Goal: Check status: Check status

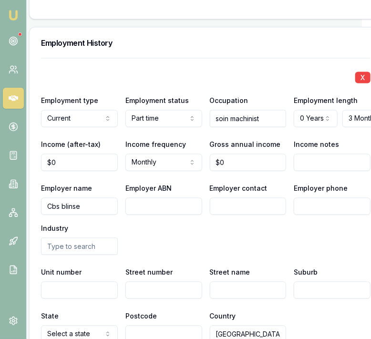
scroll to position [1553, 9]
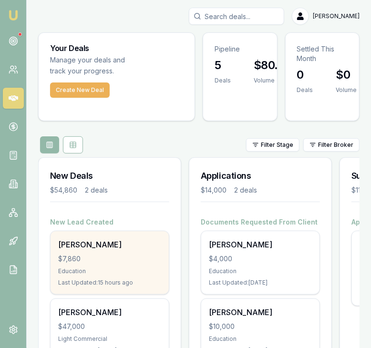
click at [110, 260] on div "$7,860" at bounding box center [109, 259] width 103 height 10
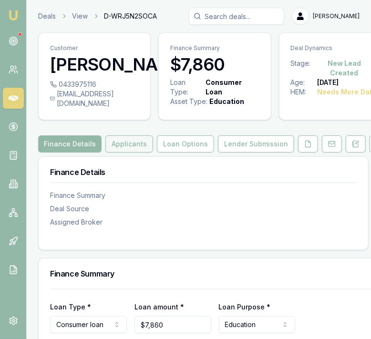
click at [138, 153] on button "Applicants" at bounding box center [129, 143] width 48 height 17
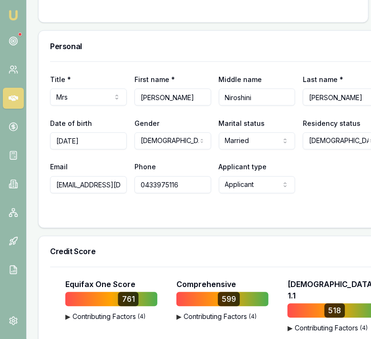
scroll to position [431, 0]
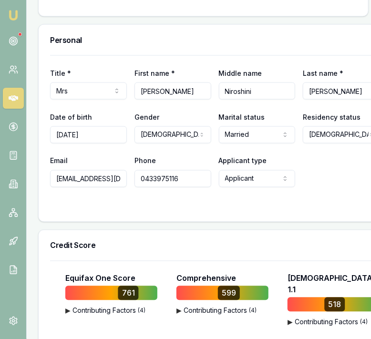
click at [113, 185] on input "[EMAIL_ADDRESS][DOMAIN_NAME]" at bounding box center [88, 178] width 77 height 17
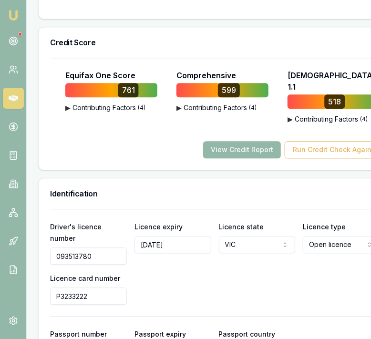
scroll to position [635, 0]
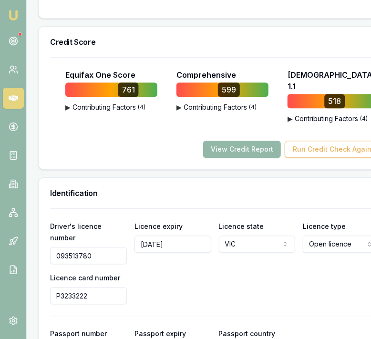
drag, startPoint x: 101, startPoint y: 255, endPoint x: 20, endPoint y: 258, distance: 80.1
drag, startPoint x: 98, startPoint y: 294, endPoint x: 54, endPoint y: 295, distance: 43.4
click at [54, 295] on input "P3233222" at bounding box center [88, 295] width 77 height 17
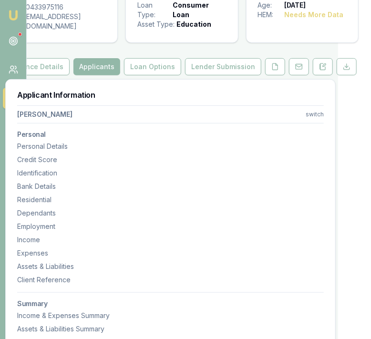
scroll to position [72, 33]
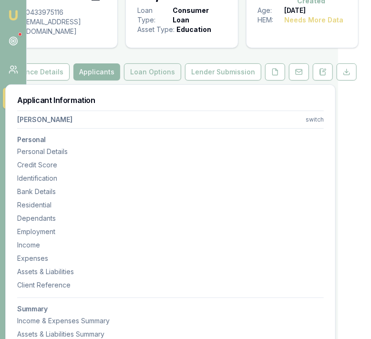
click at [153, 80] on button "Loan Options" at bounding box center [152, 71] width 57 height 17
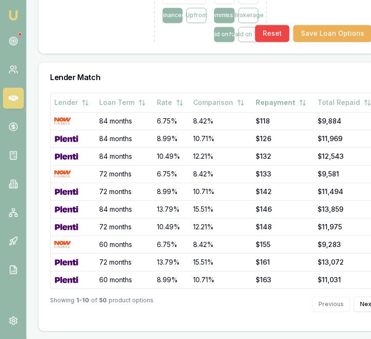
scroll to position [673, 0]
